Goal: Information Seeking & Learning: Learn about a topic

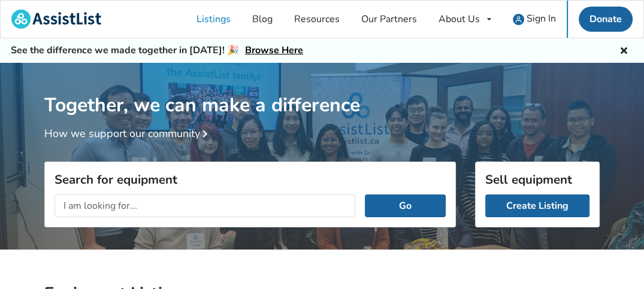
click at [201, 206] on input "text" at bounding box center [204, 206] width 301 height 23
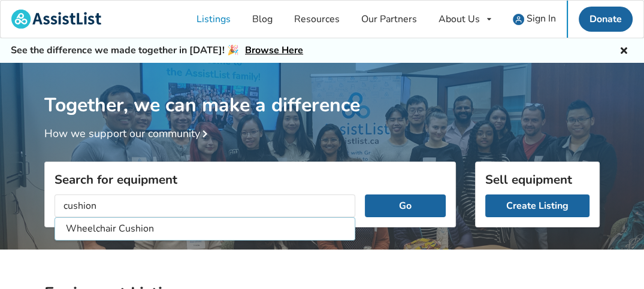
type input "cushion"
click at [365, 195] on button "Go" at bounding box center [405, 206] width 81 height 23
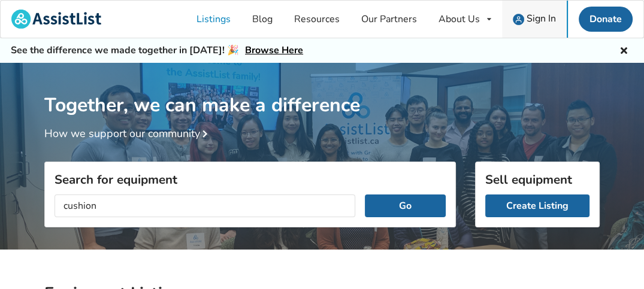
click at [528, 20] on span "Sign In" at bounding box center [540, 18] width 29 height 13
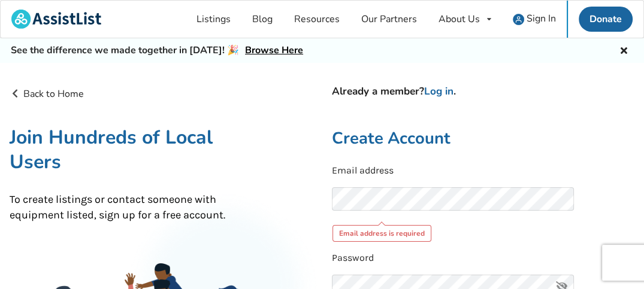
click at [368, 187] on div "Email address Email address is required" at bounding box center [483, 203] width 303 height 78
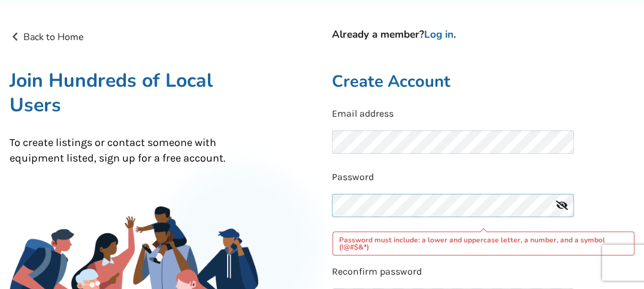
scroll to position [180, 0]
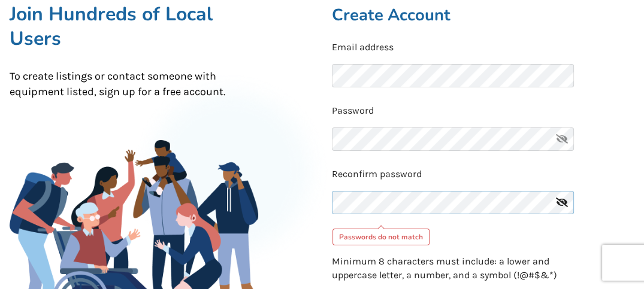
scroll to position [0, 0]
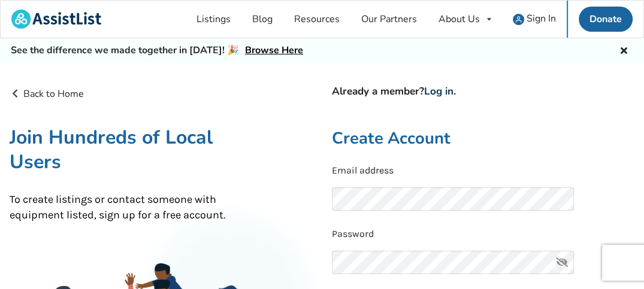
click at [443, 94] on link "Log in" at bounding box center [438, 91] width 29 height 14
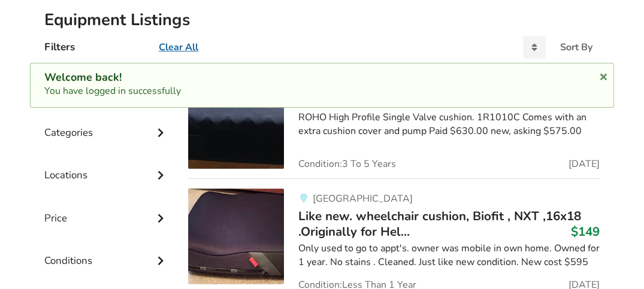
scroll to position [120, 0]
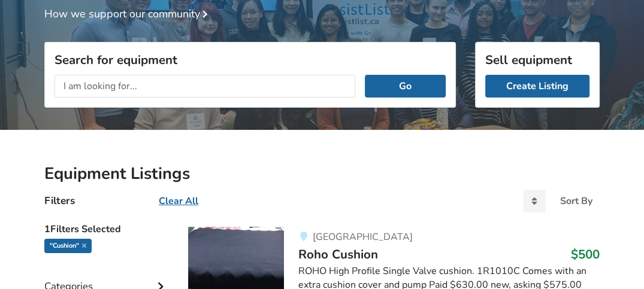
click at [180, 82] on input "text" at bounding box center [204, 86] width 301 height 23
click at [365, 75] on button "Go" at bounding box center [405, 86] width 81 height 23
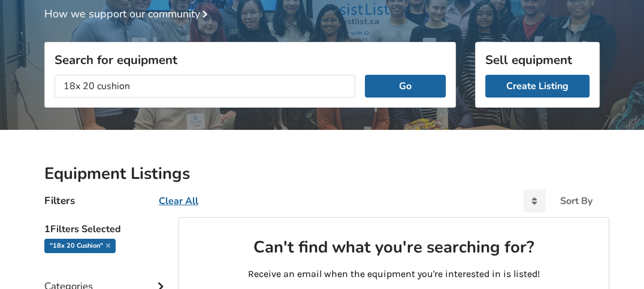
drag, startPoint x: 97, startPoint y: 83, endPoint x: 4, endPoint y: 63, distance: 94.8
click at [4, 63] on div "Together, we can make a difference How we support our community Search for equi…" at bounding box center [322, 253] width 644 height 620
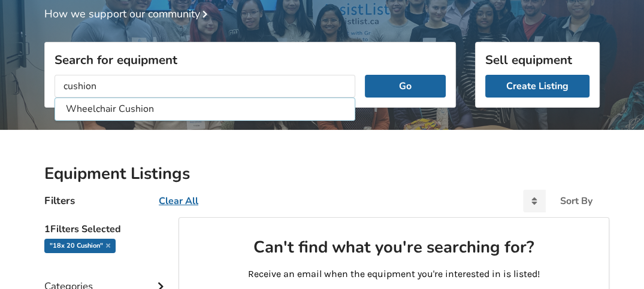
type input "cushion"
click at [365, 75] on button "Go" at bounding box center [405, 86] width 81 height 23
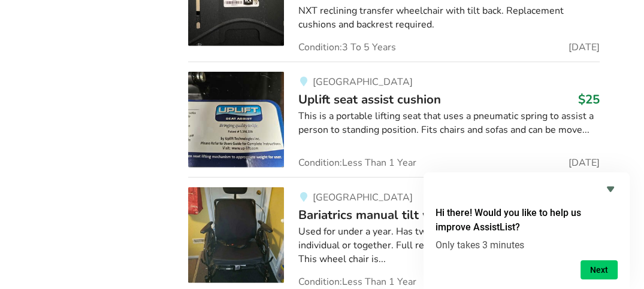
scroll to position [2358, 0]
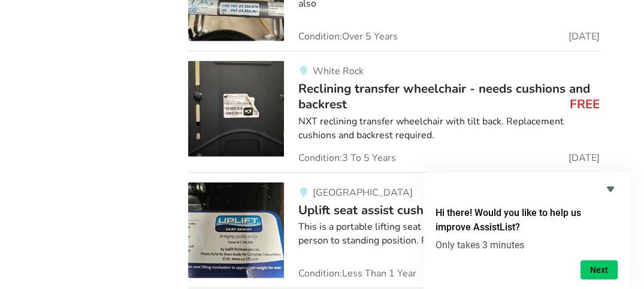
click at [333, 80] on span "Reclining transfer wheelchair - needs cushions and backrest" at bounding box center [444, 96] width 292 height 32
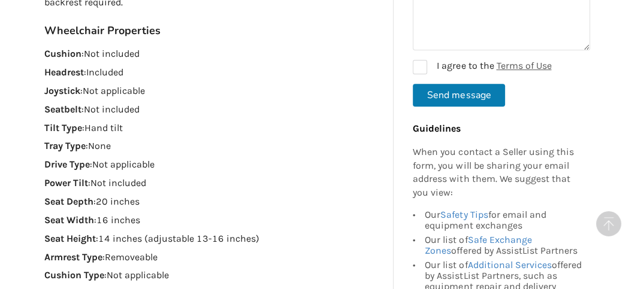
scroll to position [779, 0]
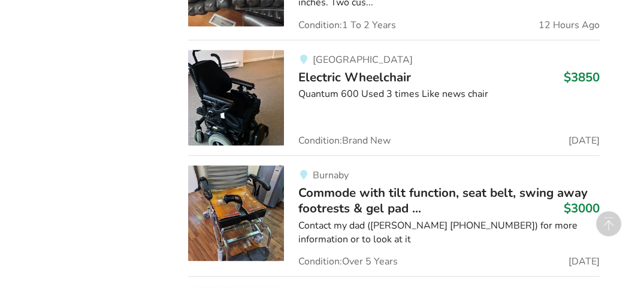
scroll to position [1493, 0]
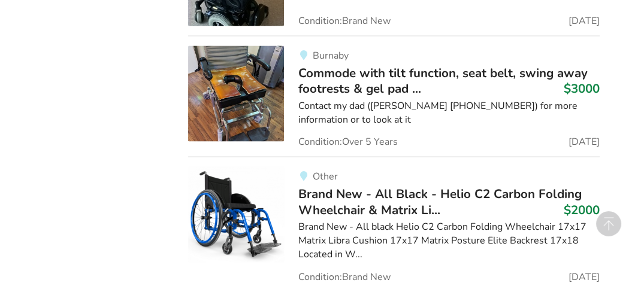
click at [331, 75] on span "Commode with tilt function, seat belt, swing away footrests & gel pad ..." at bounding box center [442, 81] width 289 height 32
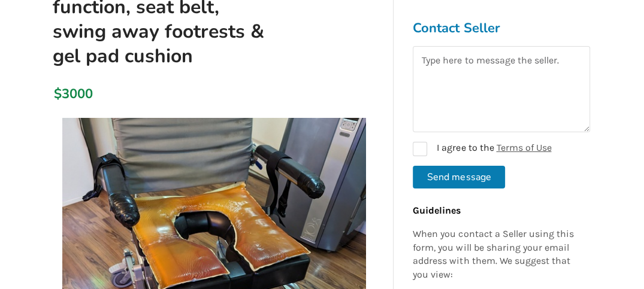
scroll to position [180, 0]
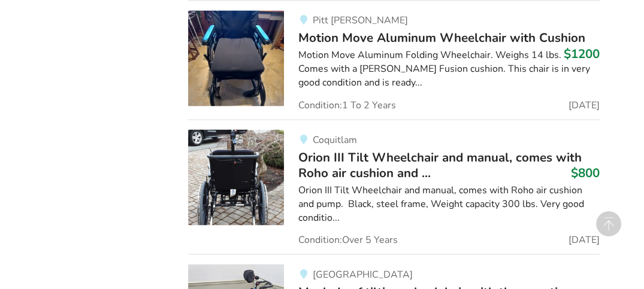
scroll to position [1792, 0]
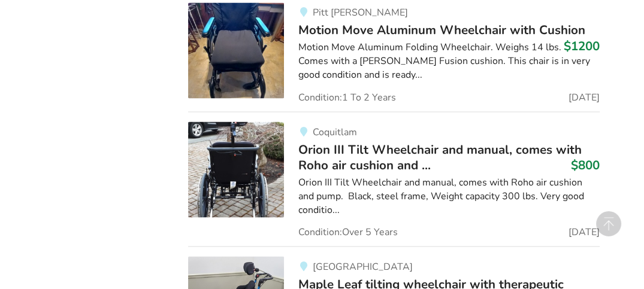
click at [338, 150] on span "Orion III Tilt Wheelchair and manual, comes with Roho air cushion and ..." at bounding box center [439, 157] width 283 height 32
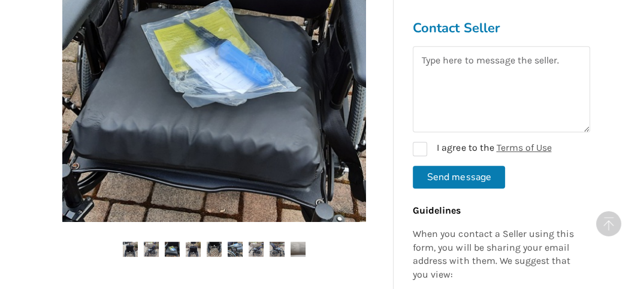
scroll to position [479, 0]
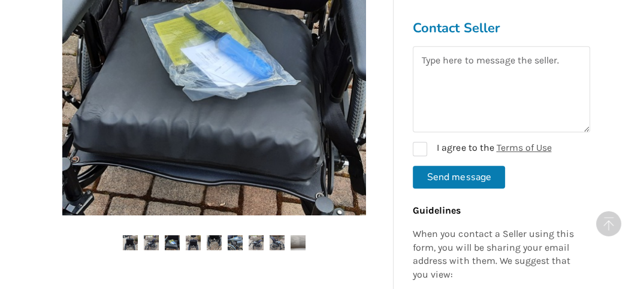
click at [146, 241] on img at bounding box center [151, 242] width 15 height 15
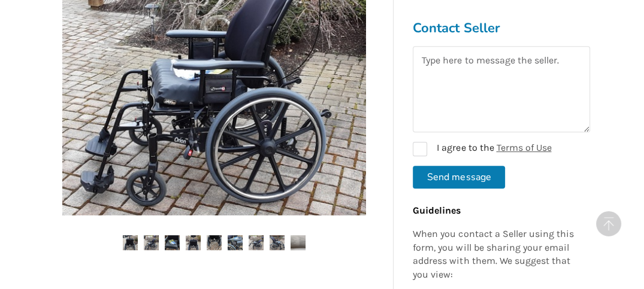
click at [166, 241] on img at bounding box center [172, 242] width 15 height 15
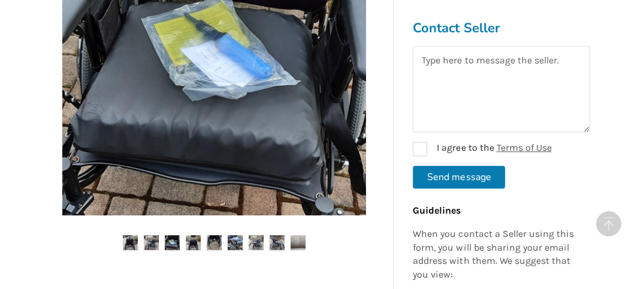
click at [175, 241] on img at bounding box center [172, 242] width 15 height 15
click at [198, 244] on img at bounding box center [193, 242] width 15 height 15
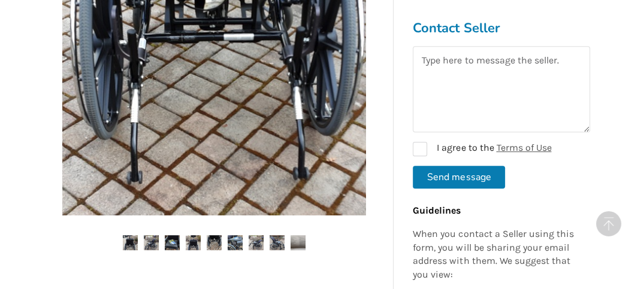
click at [271, 244] on img at bounding box center [276, 242] width 15 height 15
click at [294, 246] on img at bounding box center [297, 242] width 15 height 15
click at [298, 243] on img at bounding box center [297, 242] width 15 height 15
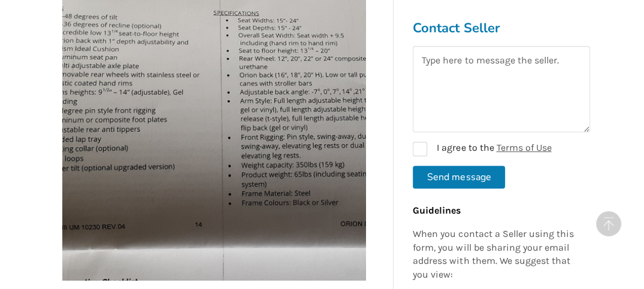
scroll to position [539, 0]
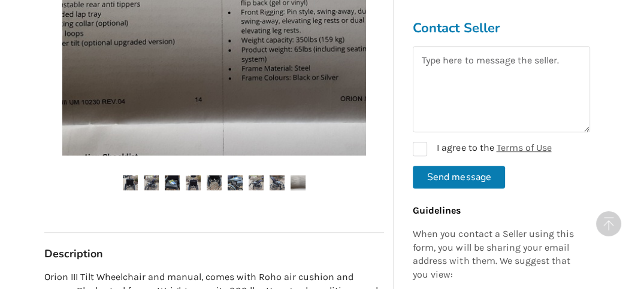
click at [132, 180] on img at bounding box center [130, 182] width 15 height 15
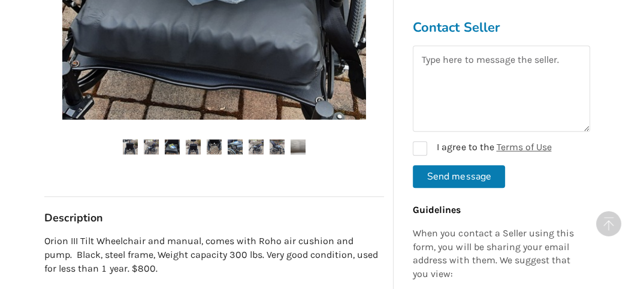
scroll to position [479, 0]
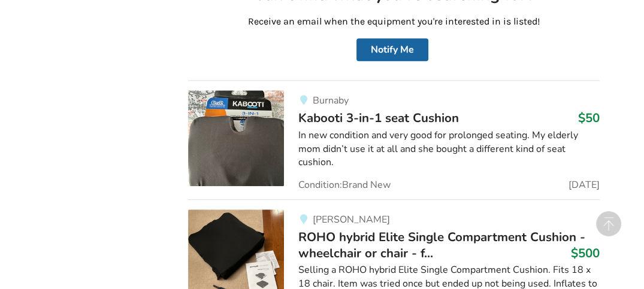
scroll to position [714, 0]
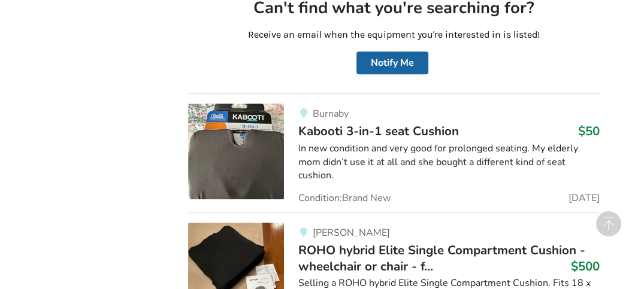
click at [335, 130] on span "Kabooti 3-in-1 seat Cushion" at bounding box center [378, 131] width 160 height 17
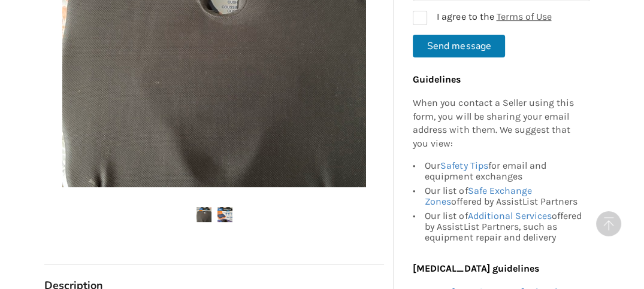
scroll to position [479, 0]
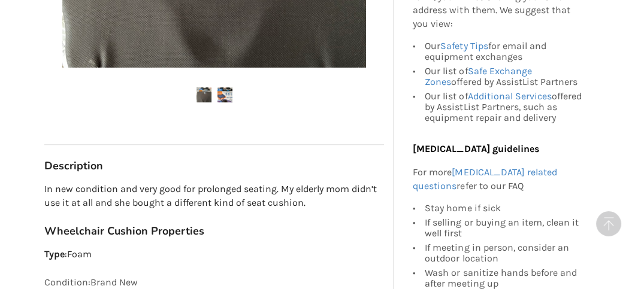
click at [205, 93] on img at bounding box center [203, 94] width 15 height 15
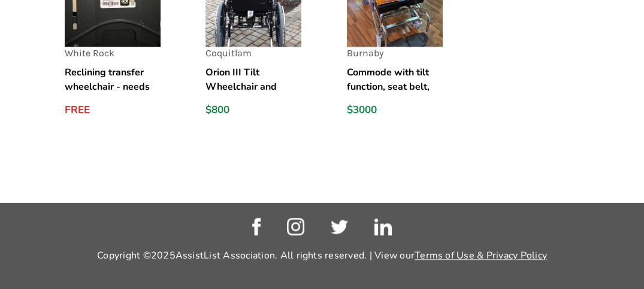
scroll to position [1215, 0]
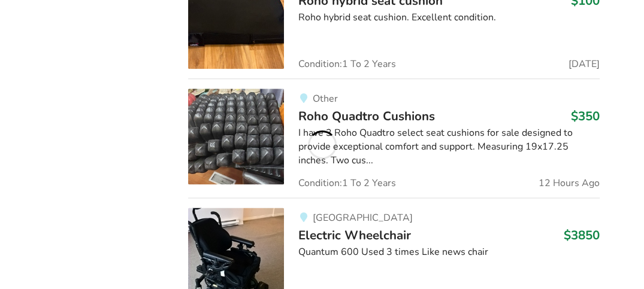
scroll to position [714, 0]
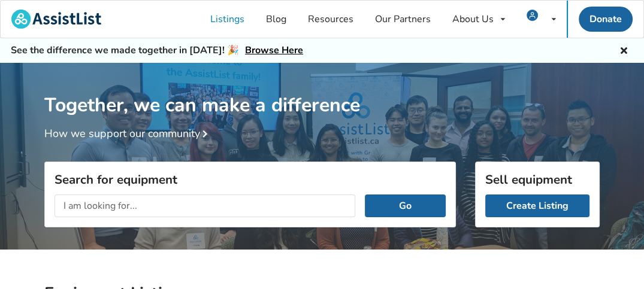
click at [193, 201] on input "text" at bounding box center [204, 206] width 301 height 23
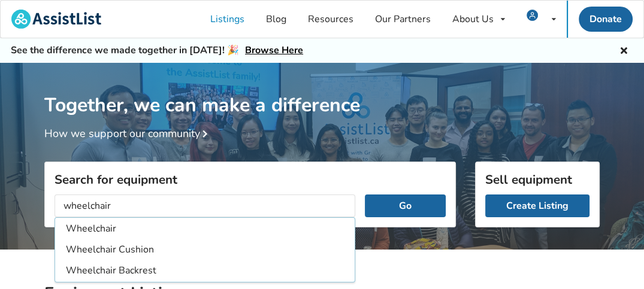
type input "wheelchair"
click at [365, 195] on button "Go" at bounding box center [405, 206] width 81 height 23
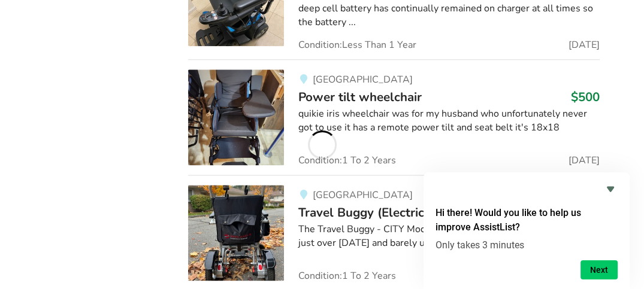
scroll to position [1198, 0]
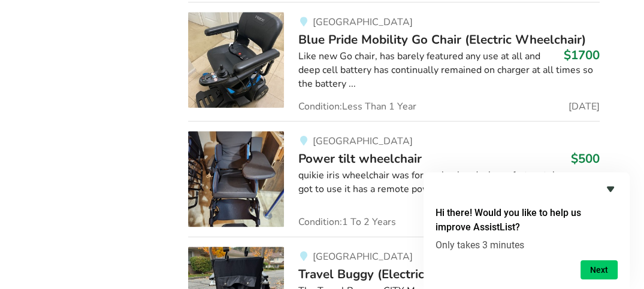
click at [603, 189] on icon "Hide survey" at bounding box center [610, 189] width 14 height 14
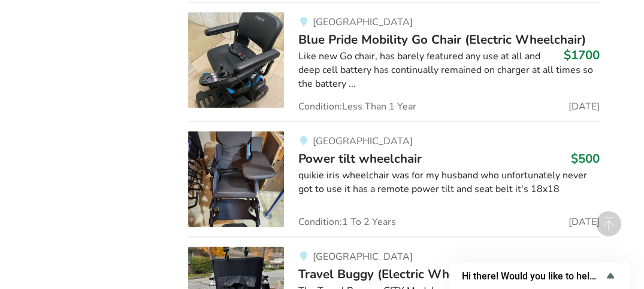
click at [380, 159] on span "Power tilt wheelchair" at bounding box center [359, 158] width 123 height 17
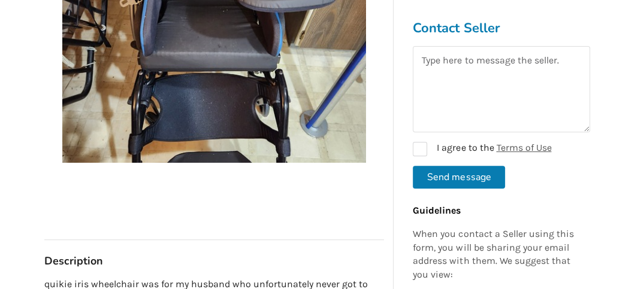
scroll to position [180, 0]
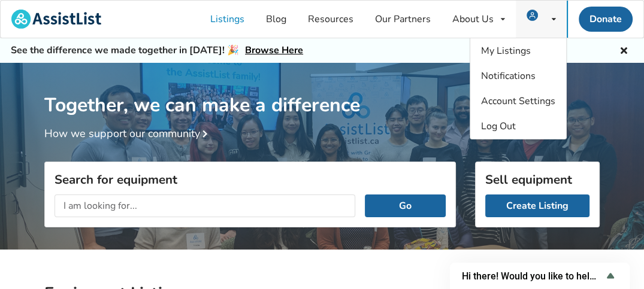
click at [555, 16] on icon at bounding box center [554, 19] width 4 height 7
click at [519, 127] on div "Log Out" at bounding box center [518, 126] width 96 height 25
